Goal: Task Accomplishment & Management: Manage account settings

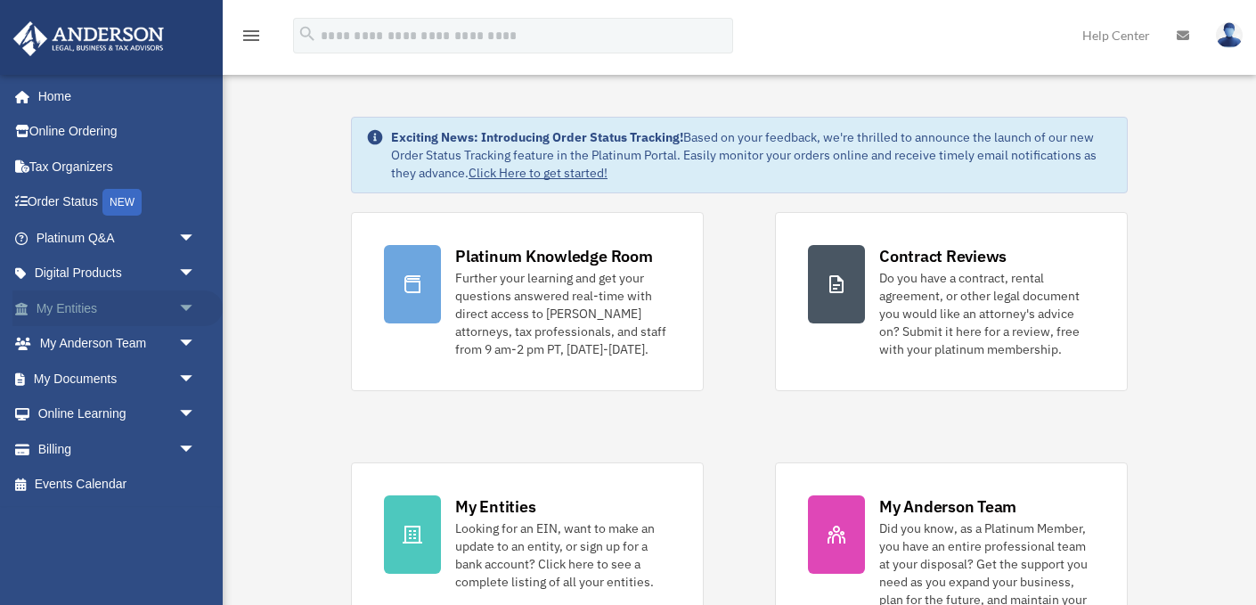
click at [185, 311] on span "arrow_drop_down" at bounding box center [196, 308] width 36 height 37
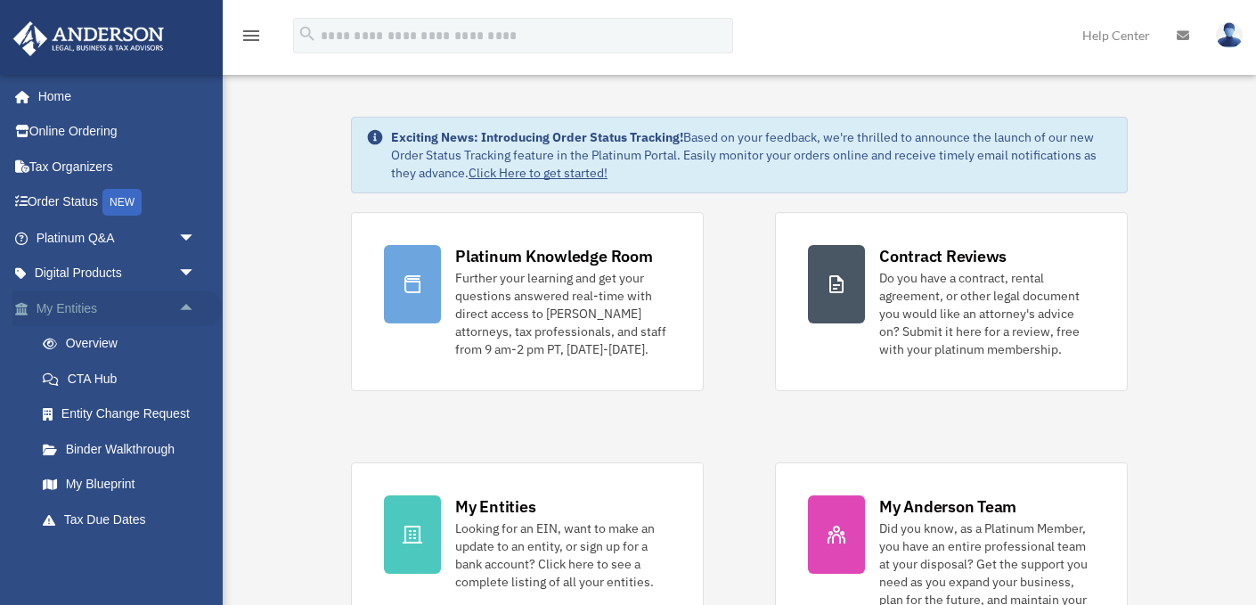
click at [186, 303] on span "arrow_drop_up" at bounding box center [196, 308] width 36 height 37
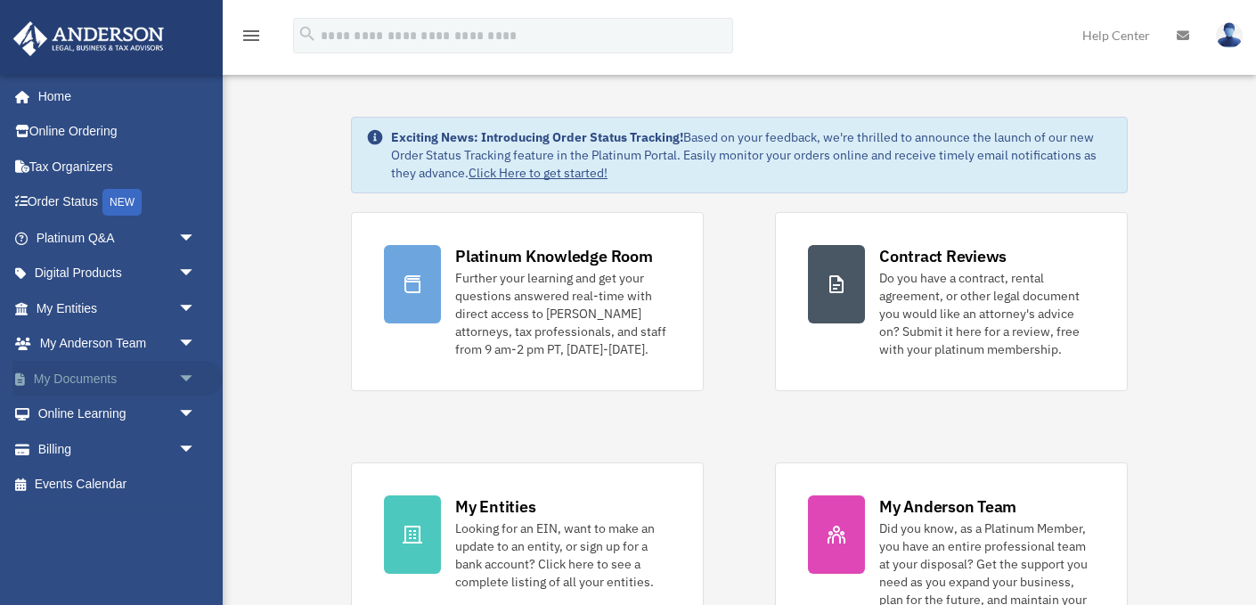
click at [132, 382] on link "My Documents arrow_drop_down" at bounding box center [117, 379] width 210 height 36
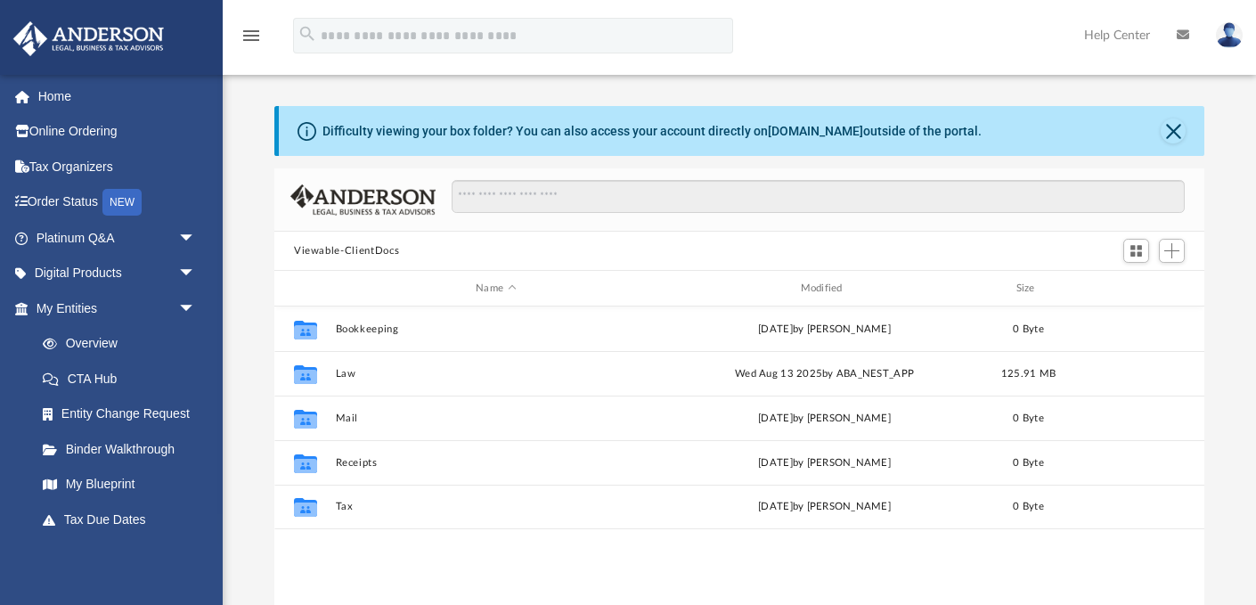
scroll to position [404, 930]
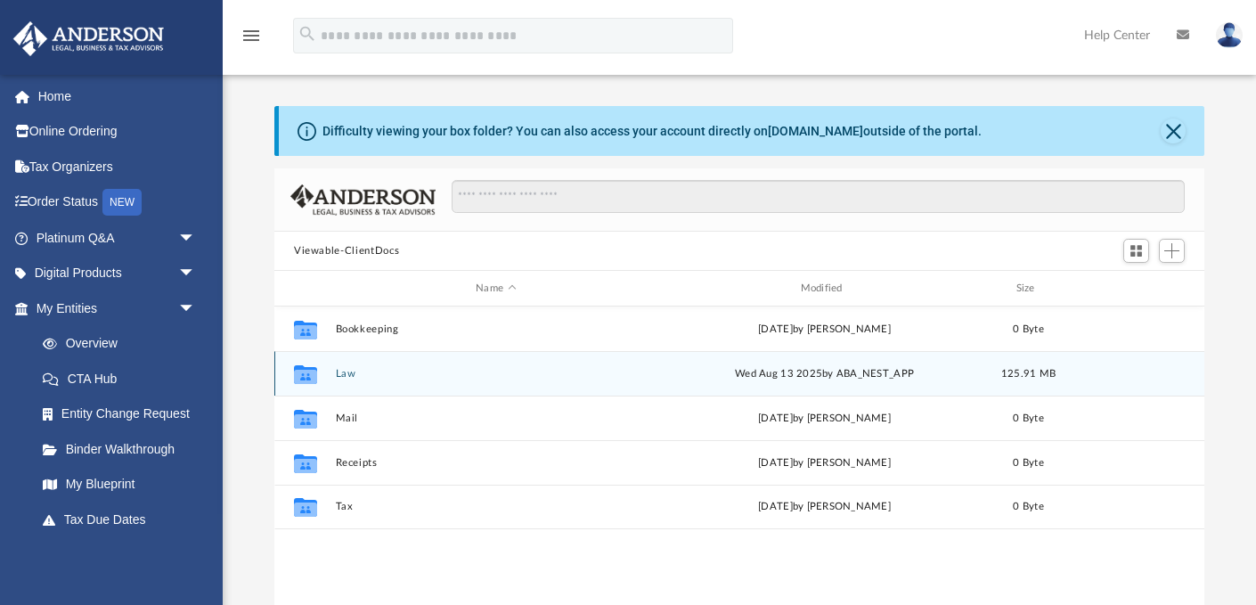
click at [347, 376] on button "Law" at bounding box center [496, 374] width 321 height 12
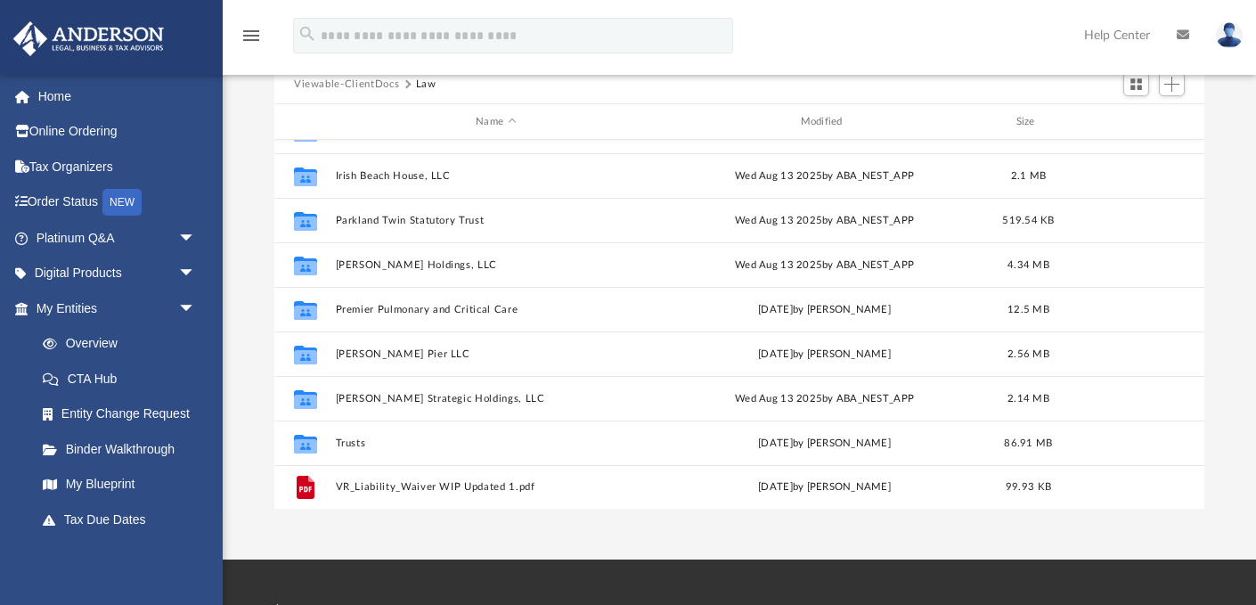
scroll to position [168, 0]
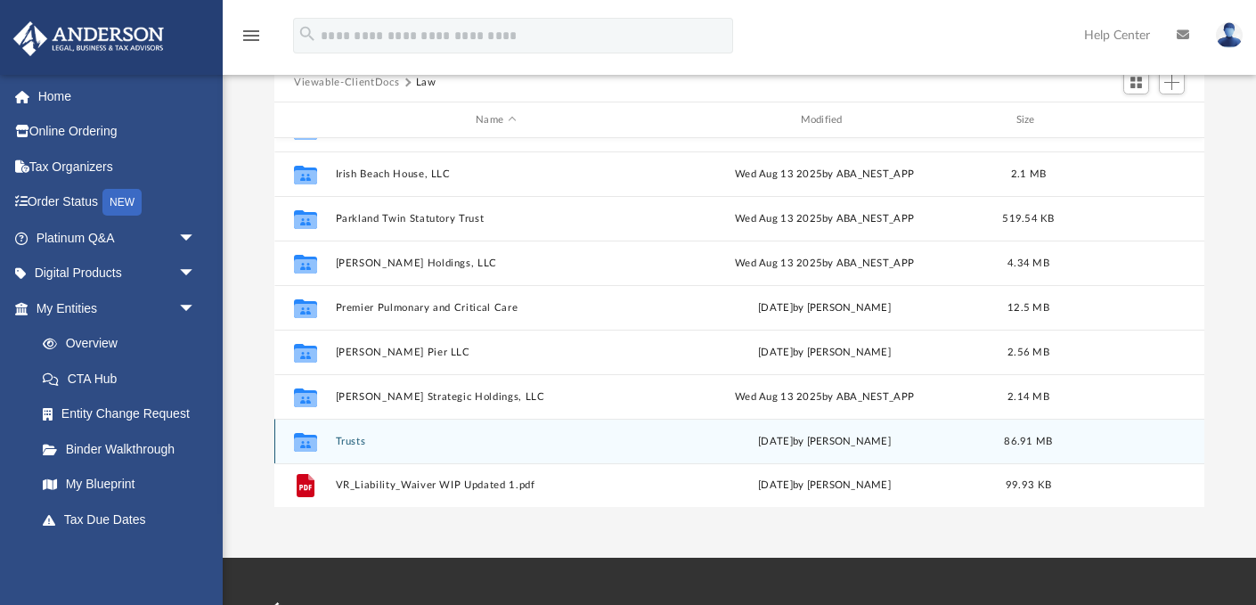
click at [379, 435] on button "Trusts" at bounding box center [496, 441] width 321 height 12
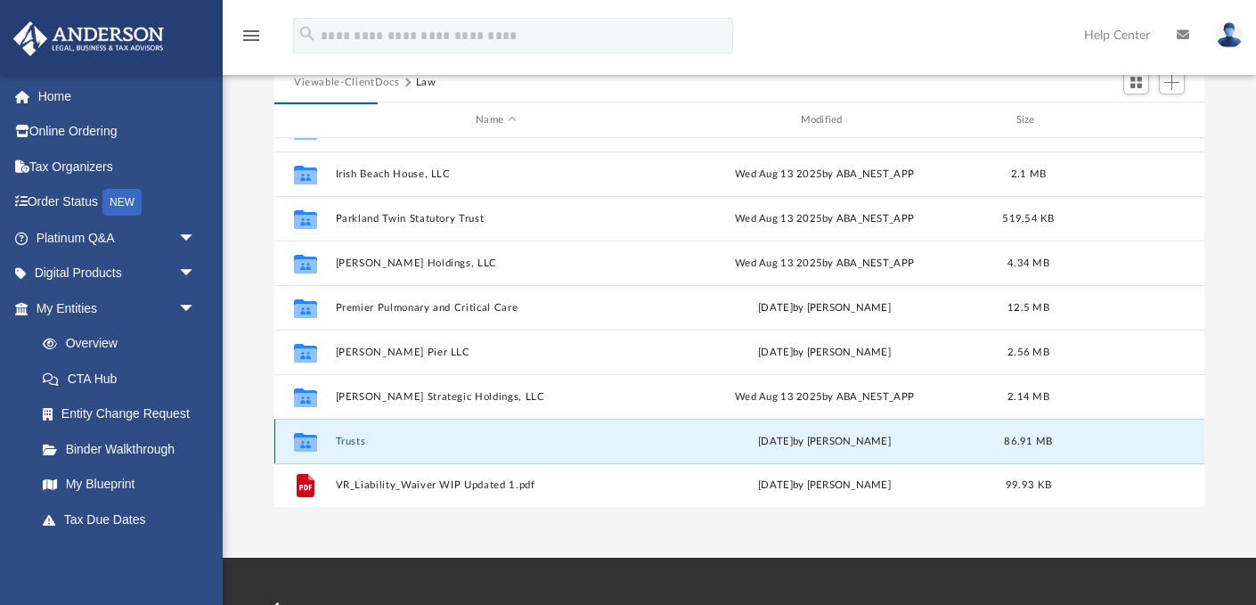
click at [349, 444] on button "Trusts" at bounding box center [496, 441] width 321 height 12
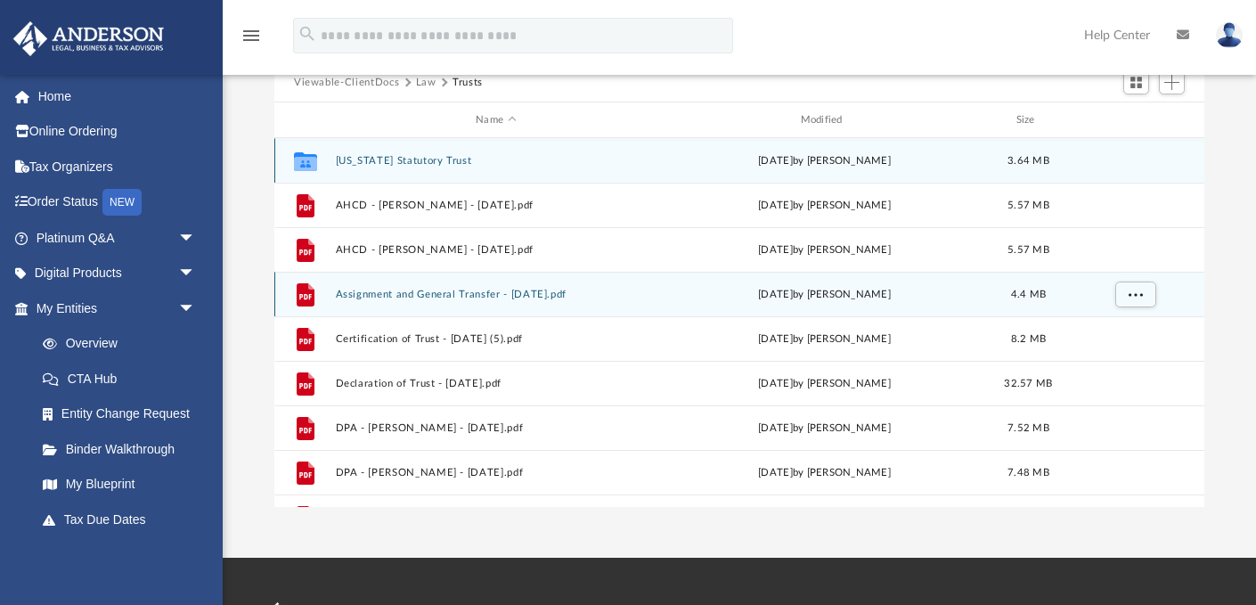
scroll to position [2, 0]
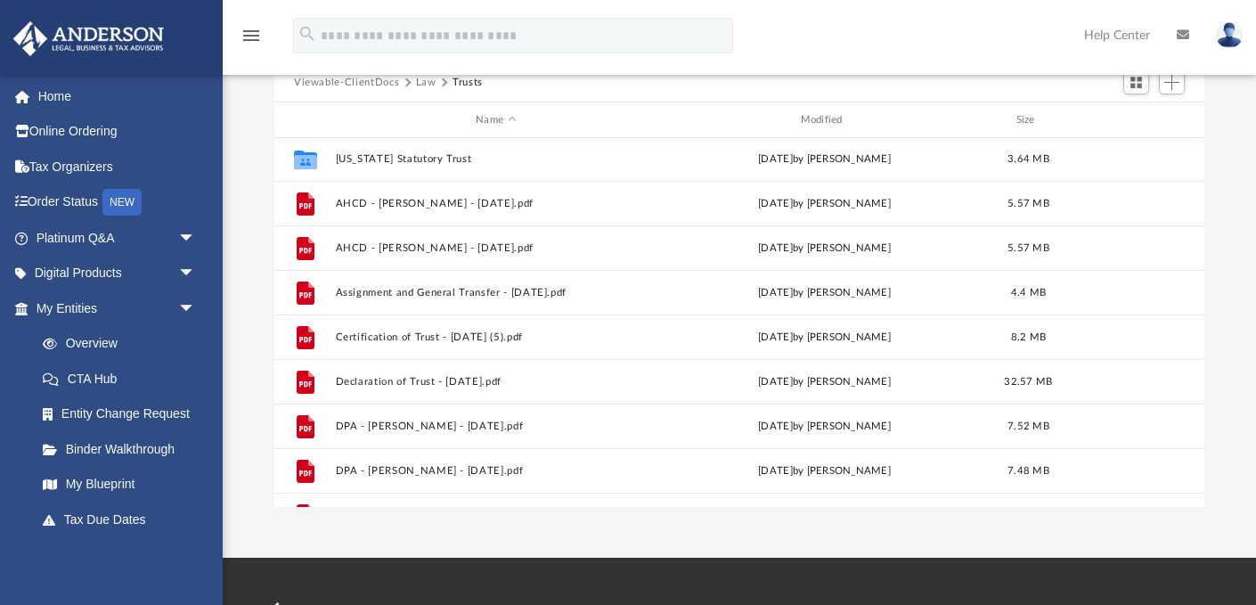
click at [1232, 40] on img at bounding box center [1229, 35] width 27 height 26
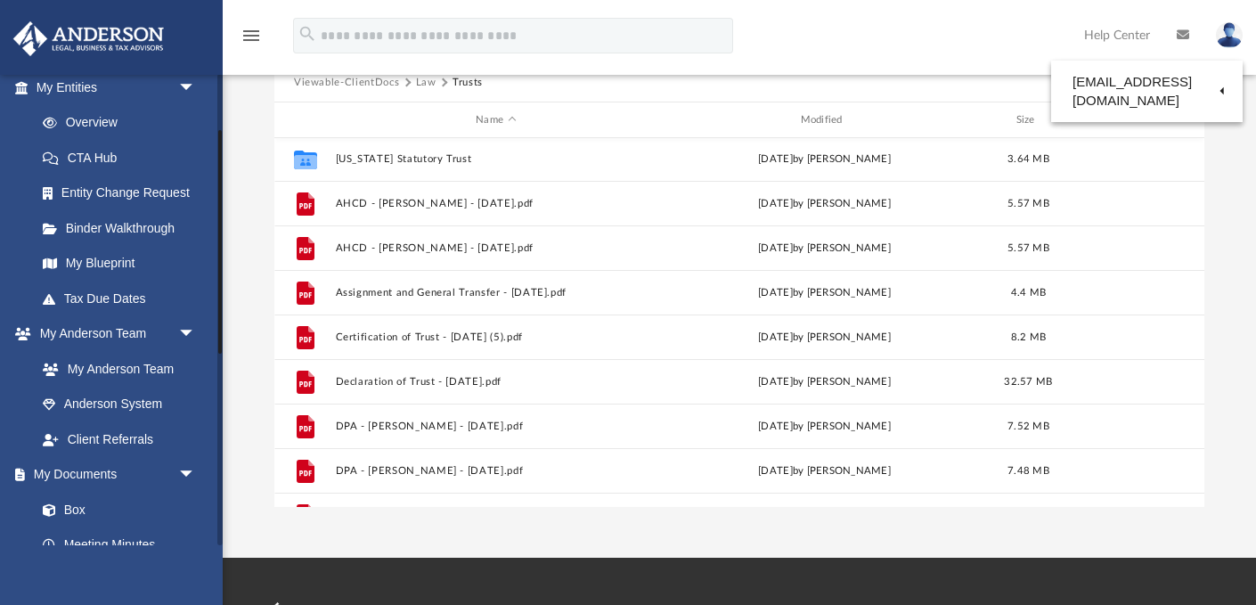
scroll to position [0, 0]
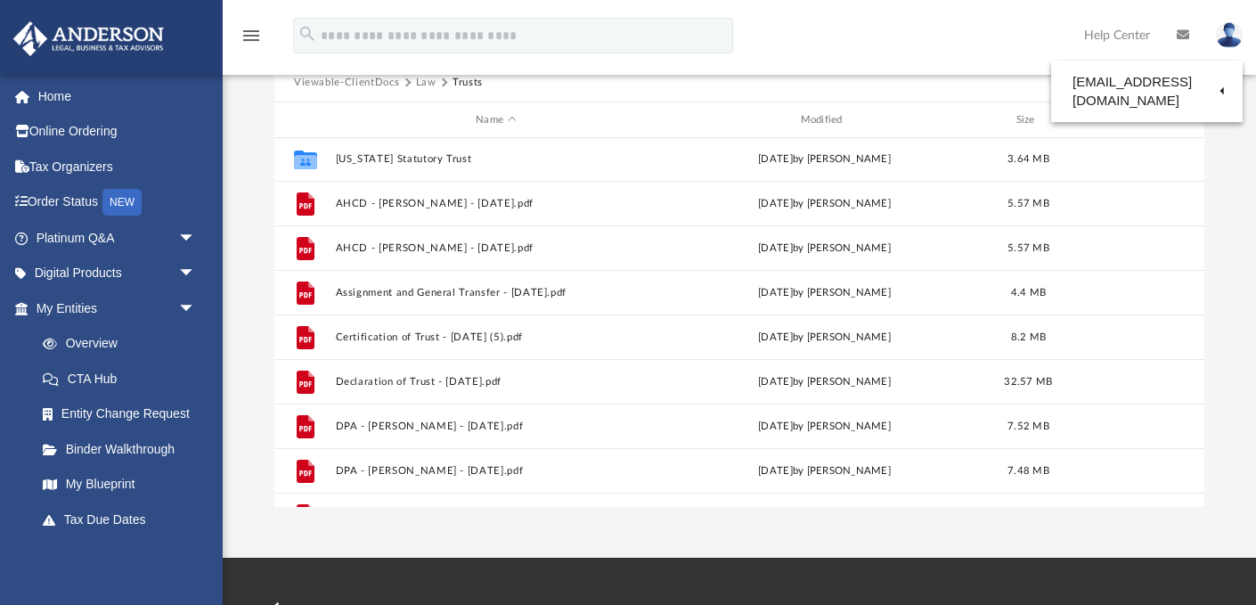
click at [1187, 30] on icon at bounding box center [1182, 34] width 12 height 12
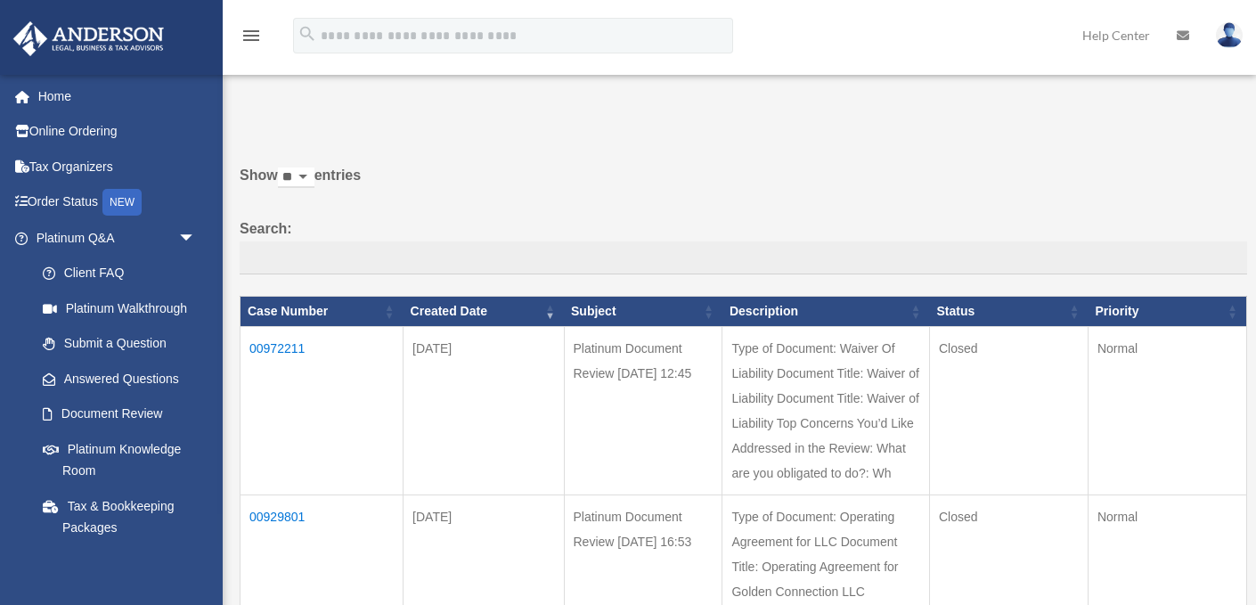
click at [1231, 38] on img at bounding box center [1229, 35] width 27 height 26
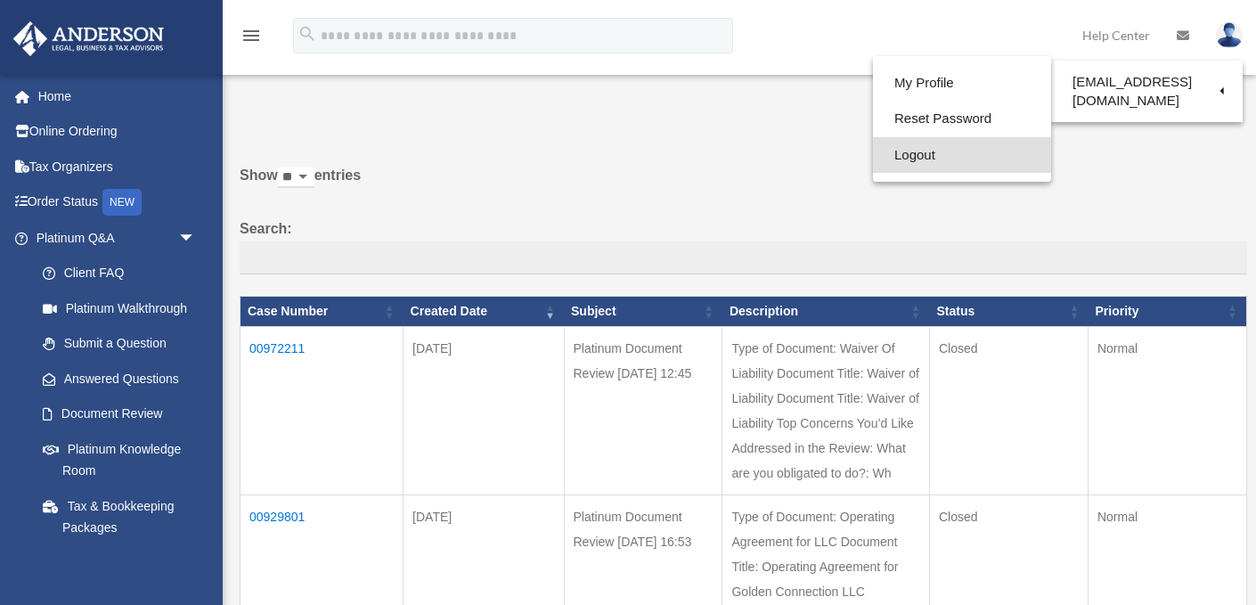
click at [963, 152] on link "Logout" at bounding box center [962, 155] width 178 height 37
